Goal: Task Accomplishment & Management: Manage account settings

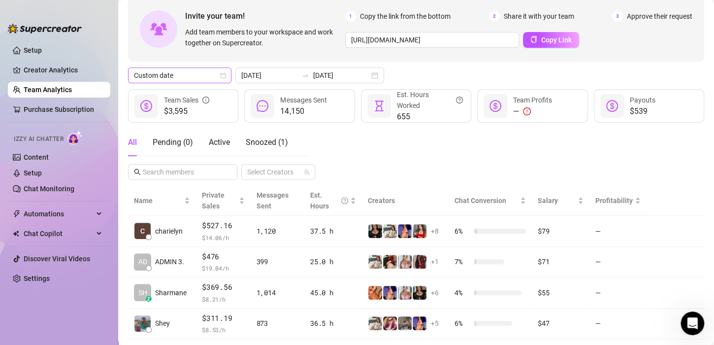
scroll to position [85, 0]
click at [695, 322] on icon "Open Intercom Messenger" at bounding box center [691, 322] width 16 height 16
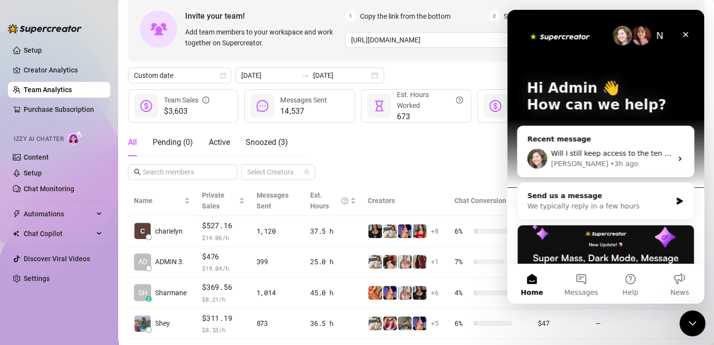
click at [694, 322] on icon "Close Intercom Messenger" at bounding box center [691, 322] width 12 height 12
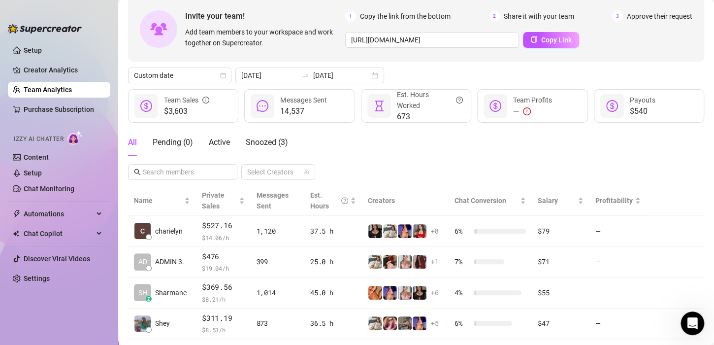
click at [410, 147] on div "All Pending ( 0 ) Active Snoozed ( 3 ) Select Creators" at bounding box center [416, 153] width 576 height 51
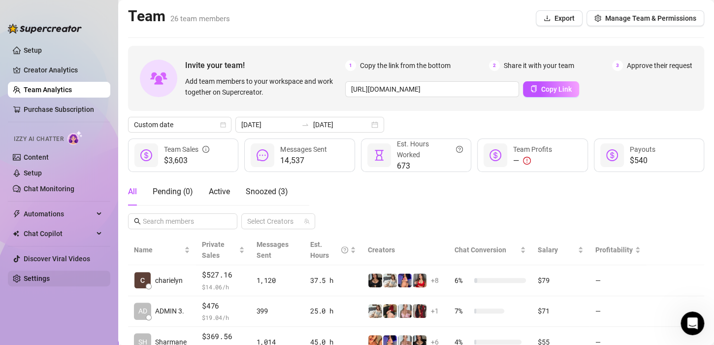
click at [36, 277] on link "Settings" at bounding box center [37, 278] width 26 height 8
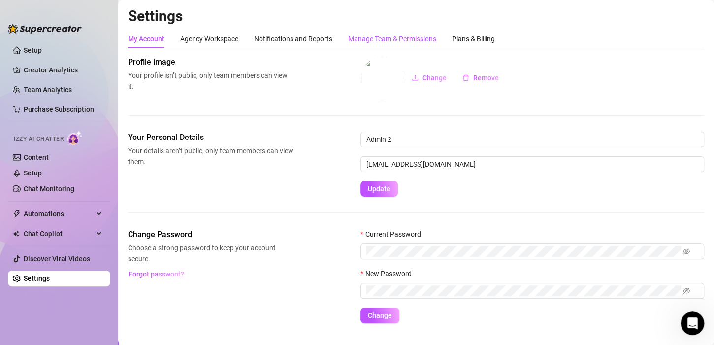
click at [395, 41] on div "Manage Team & Permissions" at bounding box center [392, 38] width 88 height 11
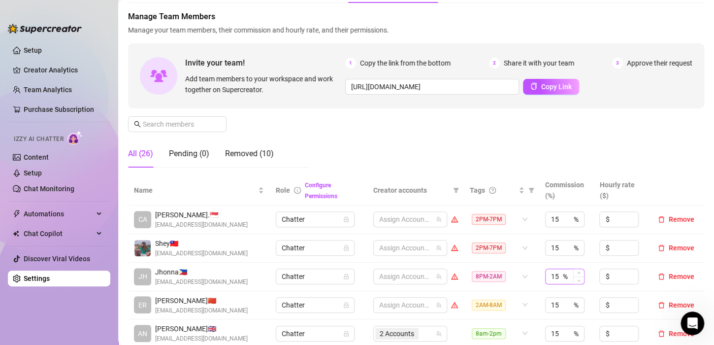
scroll to position [98, 0]
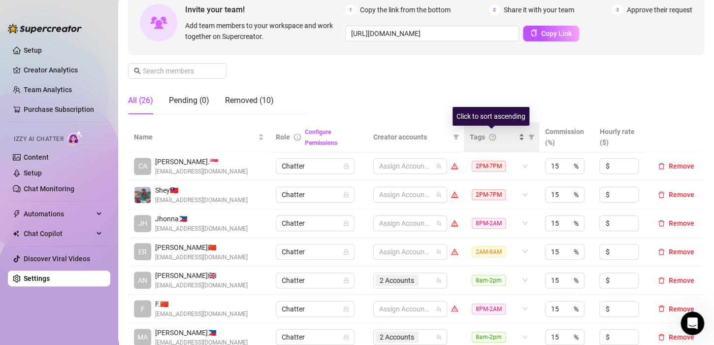
click at [515, 138] on div "Tags" at bounding box center [497, 136] width 55 height 11
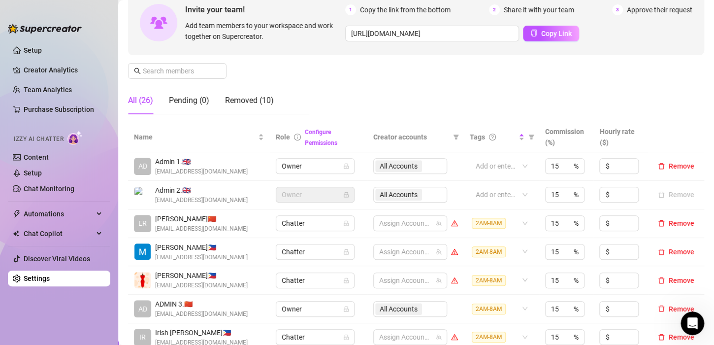
scroll to position [295, 0]
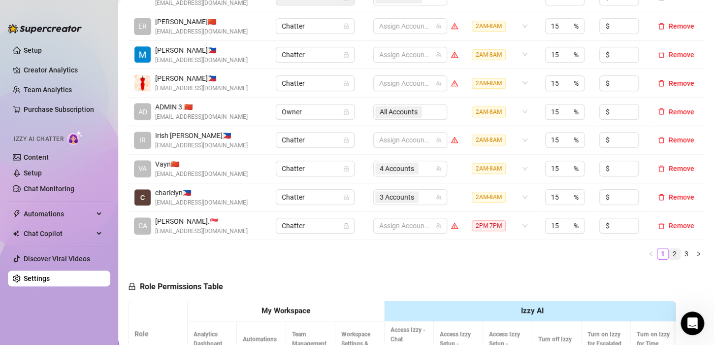
click at [669, 255] on link "2" at bounding box center [674, 253] width 11 height 11
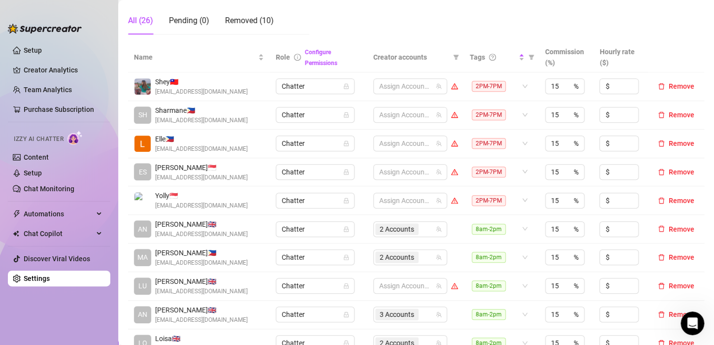
scroll to position [148, 0]
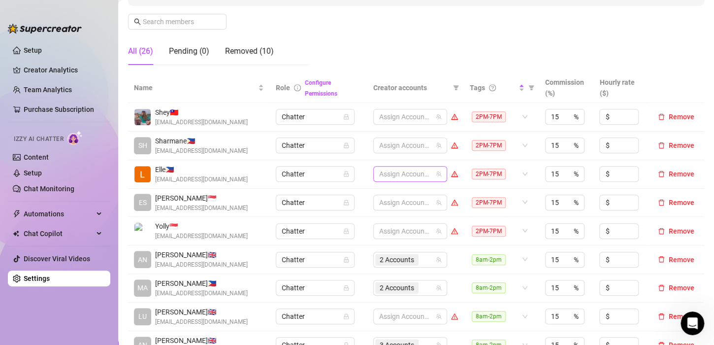
click at [385, 171] on div at bounding box center [405, 174] width 60 height 14
type input "JADE"
click at [391, 195] on span "Select tree node" at bounding box center [388, 194] width 8 height 8
type input "JADE"
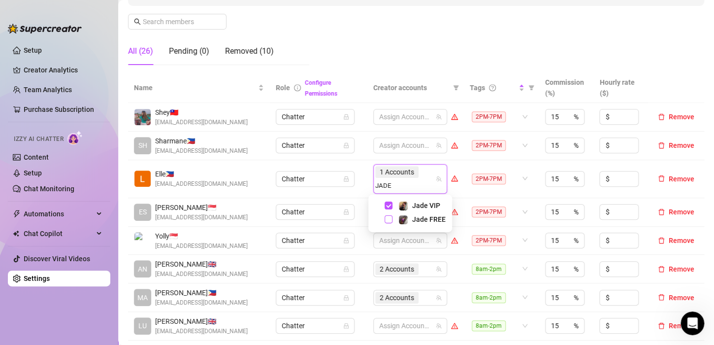
click at [391, 220] on span "Select tree node" at bounding box center [388, 219] width 8 height 8
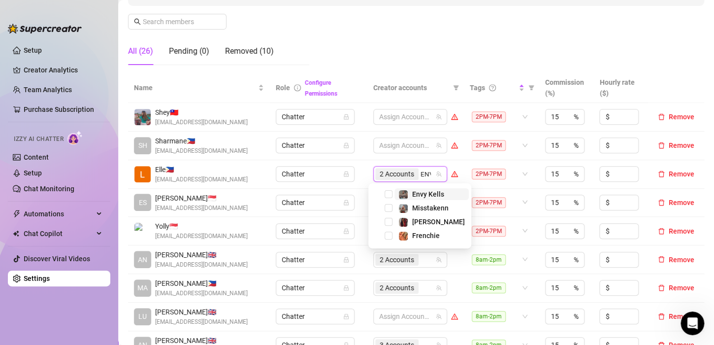
type input "ENVY"
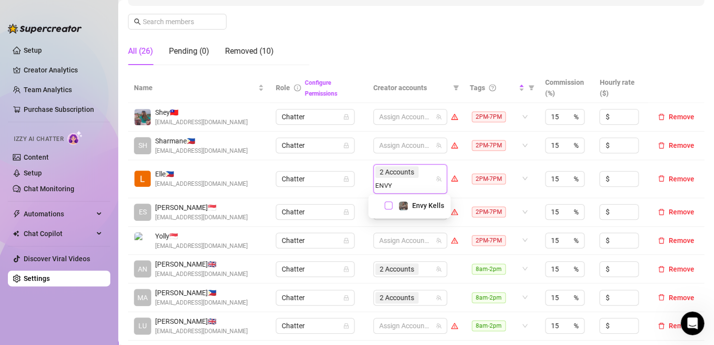
click at [389, 204] on span "Select tree node" at bounding box center [388, 205] width 8 height 8
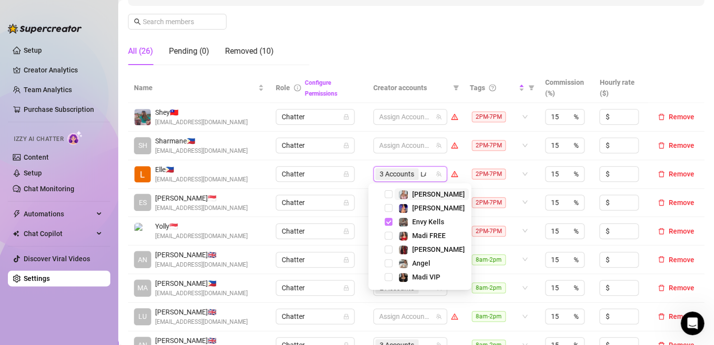
type input "[PERSON_NAME]"
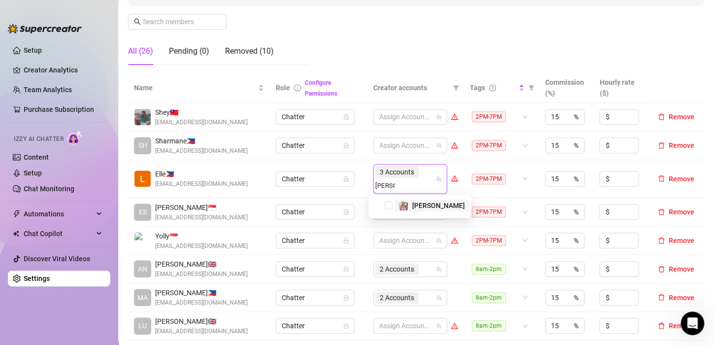
click at [389, 204] on span "Select tree node" at bounding box center [388, 205] width 8 height 8
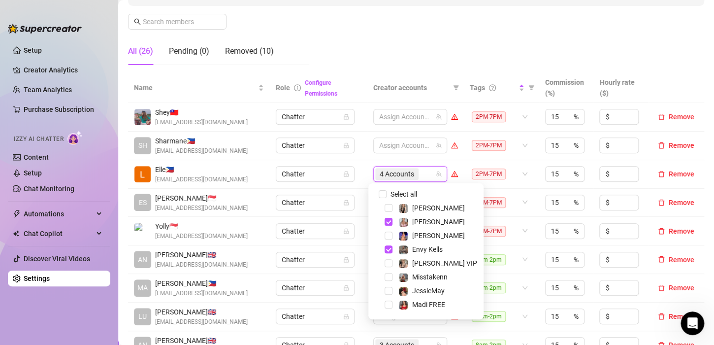
click at [360, 171] on td "Chatter" at bounding box center [318, 174] width 97 height 29
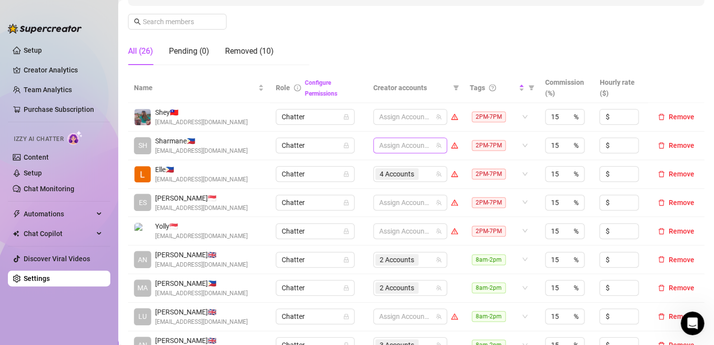
click at [410, 139] on div at bounding box center [405, 145] width 60 height 14
type input "[PERSON_NAME]"
click at [391, 164] on span "Select tree node" at bounding box center [388, 165] width 8 height 8
type input "PHOE"
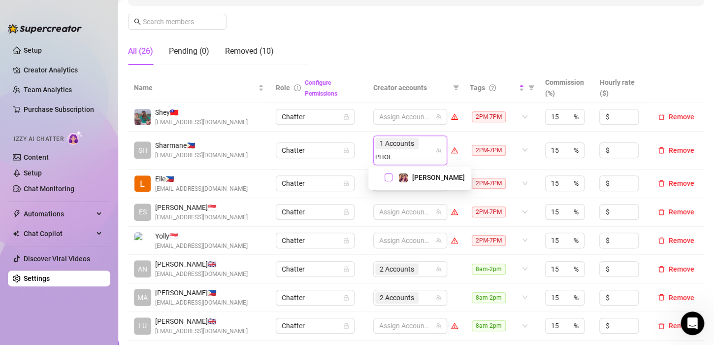
click at [388, 175] on span "Select tree node" at bounding box center [388, 177] width 8 height 8
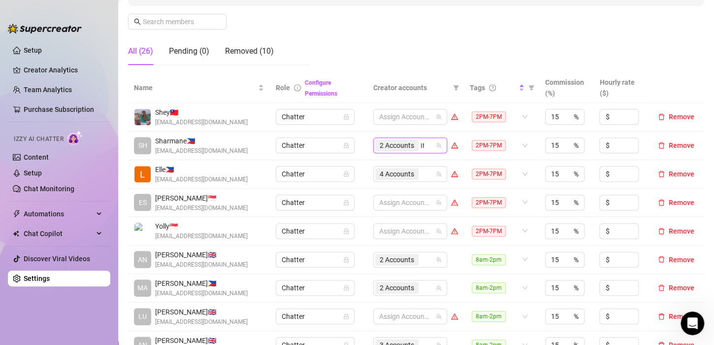
type input "INK"
click at [391, 164] on span "Select tree node" at bounding box center [388, 165] width 8 height 8
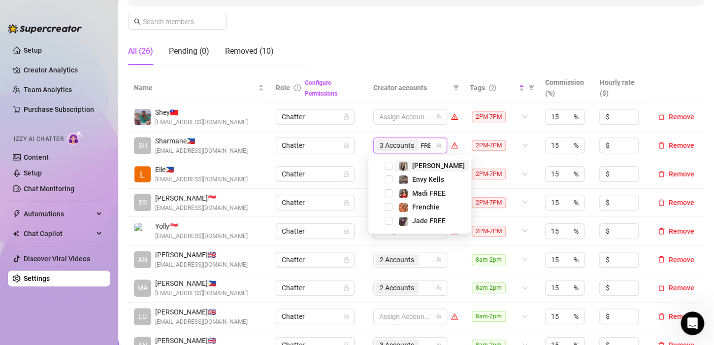
type input "FREN"
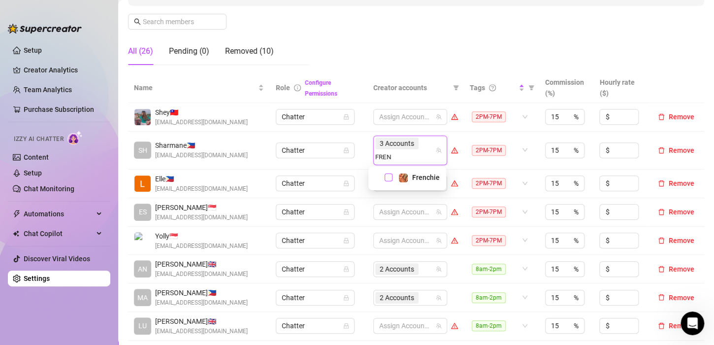
click at [391, 178] on span "Select tree node" at bounding box center [388, 177] width 8 height 8
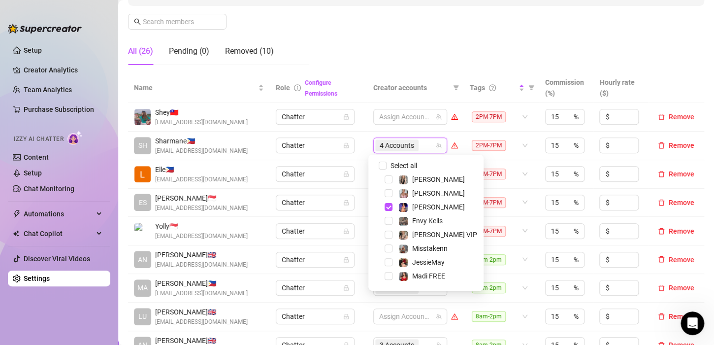
click at [358, 159] on td "Chatter" at bounding box center [318, 145] width 97 height 29
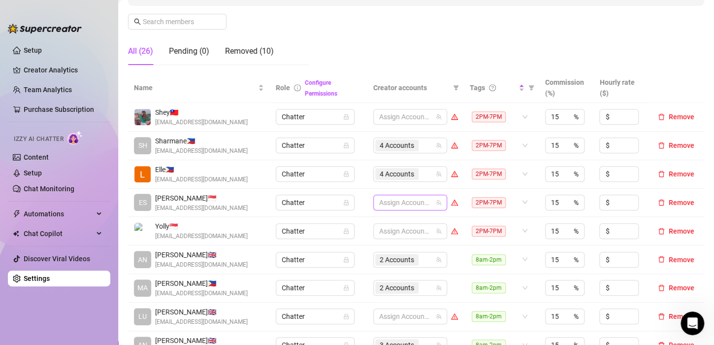
click at [397, 198] on div at bounding box center [405, 202] width 60 height 14
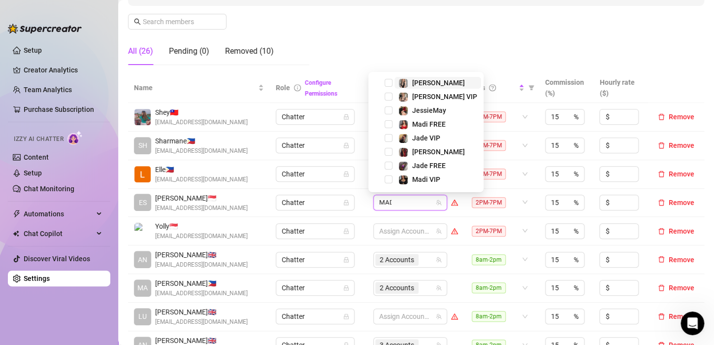
type input "MADI"
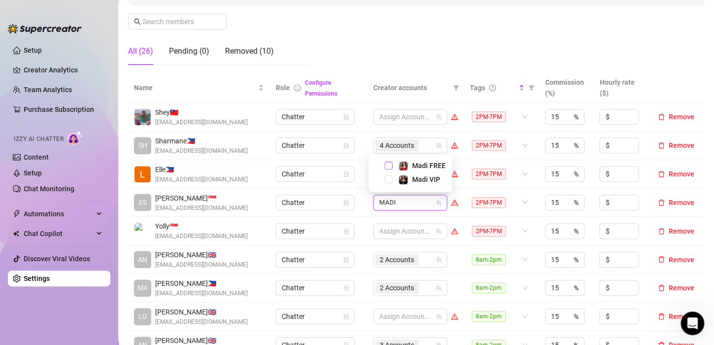
click at [389, 164] on span "Select tree node" at bounding box center [388, 165] width 8 height 8
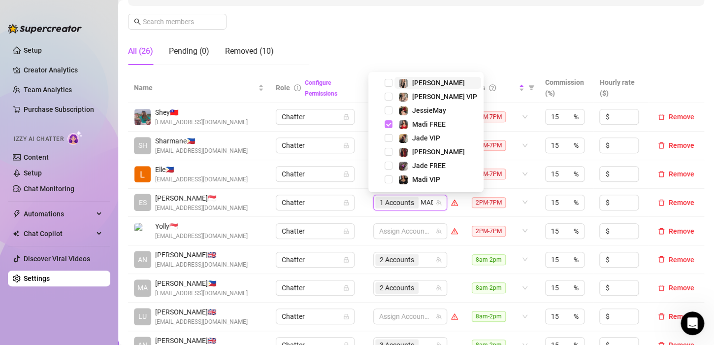
type input "MADI"
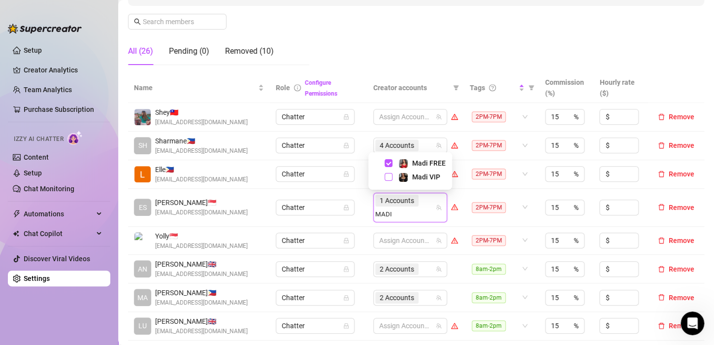
click at [390, 178] on span "Select tree node" at bounding box center [388, 177] width 8 height 8
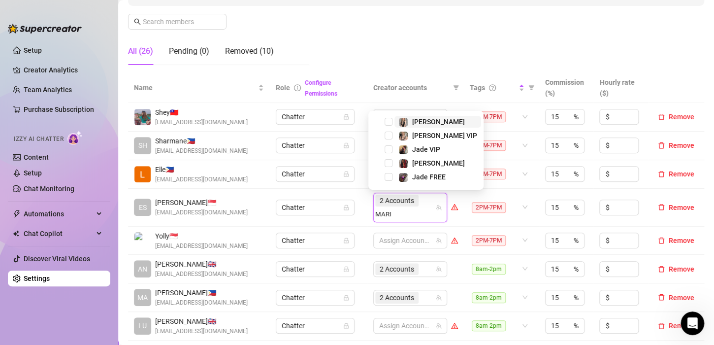
type input "[PERSON_NAME]"
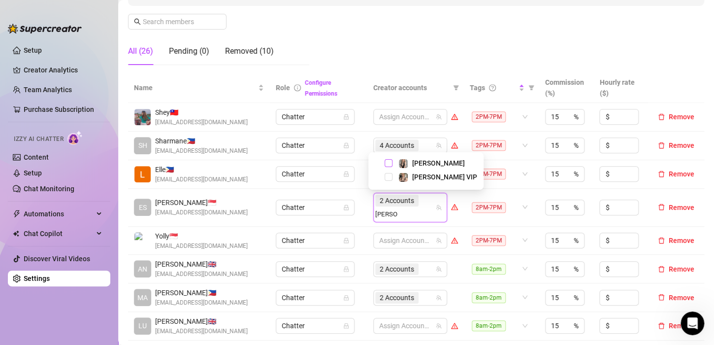
click at [388, 162] on span "Select tree node" at bounding box center [388, 163] width 8 height 8
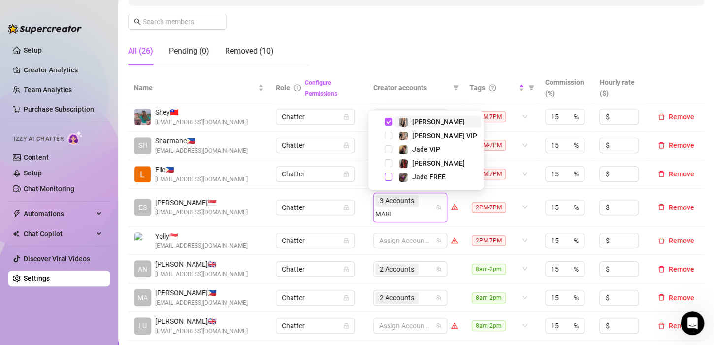
type input "[PERSON_NAME]"
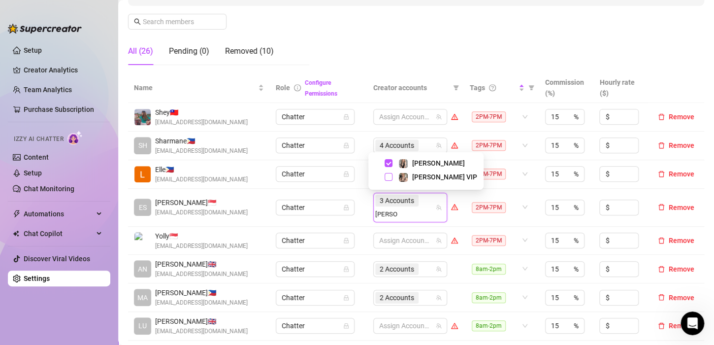
click at [389, 176] on span "Select tree node" at bounding box center [388, 177] width 8 height 8
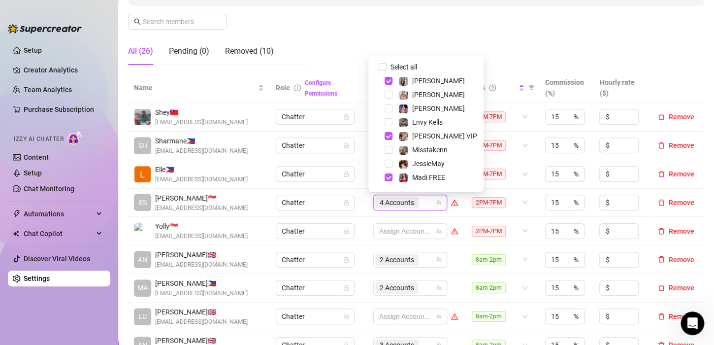
click at [456, 219] on td "Assign Accounts" at bounding box center [415, 231] width 96 height 29
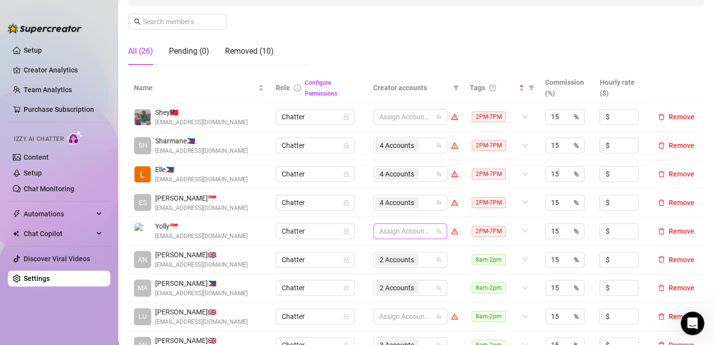
click at [399, 230] on div at bounding box center [405, 231] width 60 height 14
type input "JES"
click at [388, 210] on span "Select tree node" at bounding box center [388, 208] width 8 height 8
type input "VALEN"
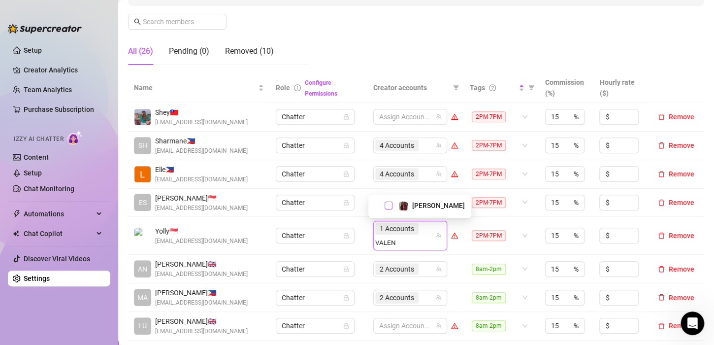
click at [391, 207] on span "Select tree node" at bounding box center [388, 205] width 8 height 8
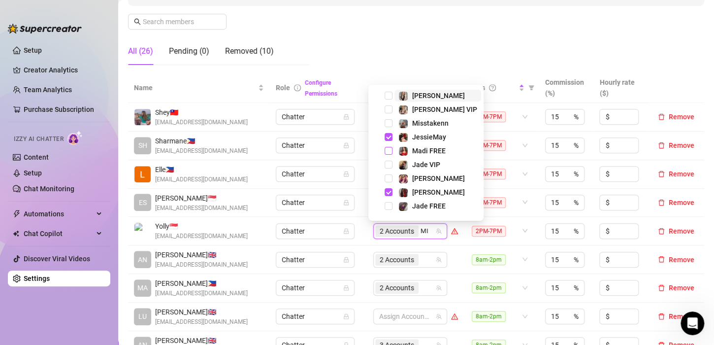
type input "MIS"
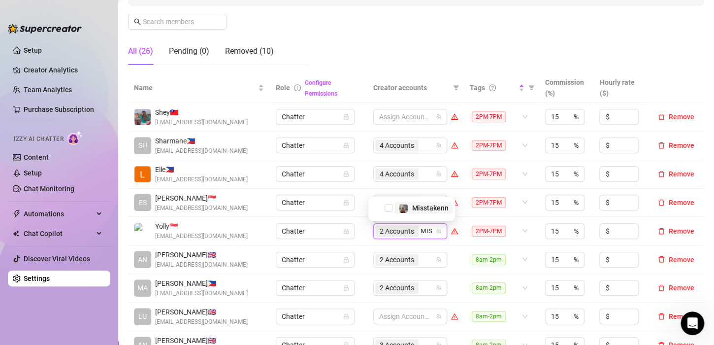
click at [391, 207] on span "Select tree node" at bounding box center [388, 208] width 8 height 8
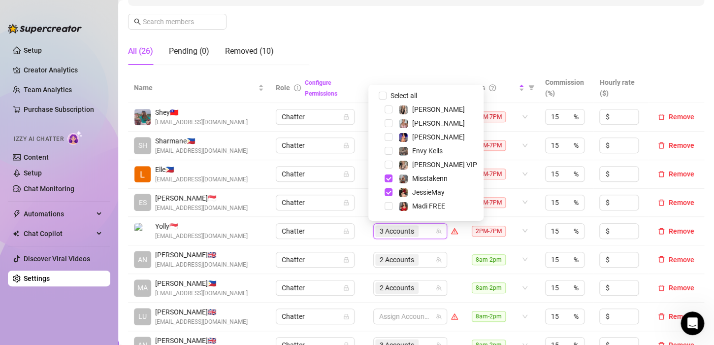
click at [359, 212] on td "Chatter" at bounding box center [318, 203] width 97 height 29
